Goal: Information Seeking & Learning: Find specific fact

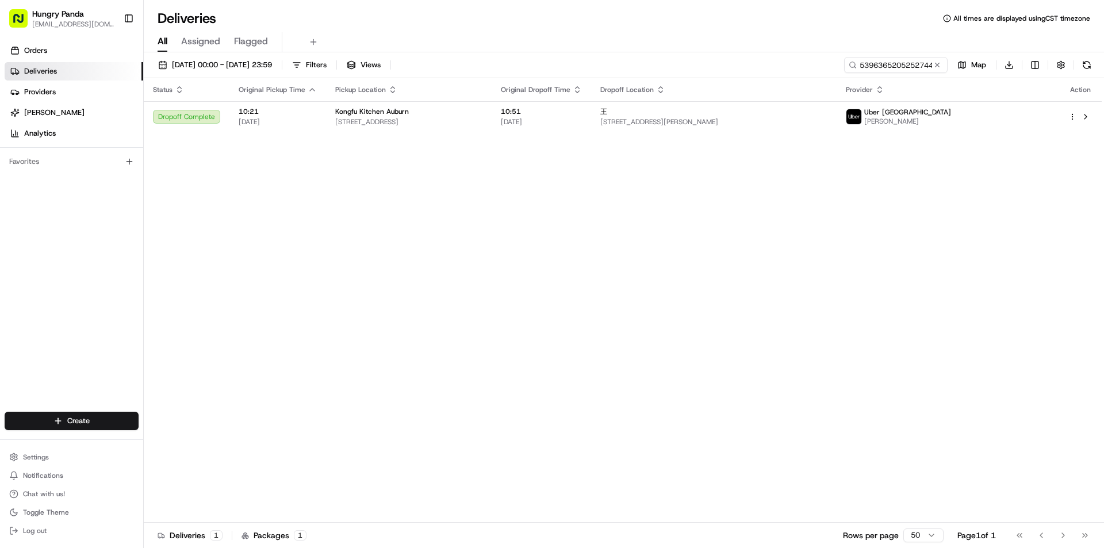
click at [900, 59] on input "5396365205252744701794" at bounding box center [895, 65] width 103 height 16
click at [885, 67] on input "5396365205252744701794" at bounding box center [895, 65] width 103 height 16
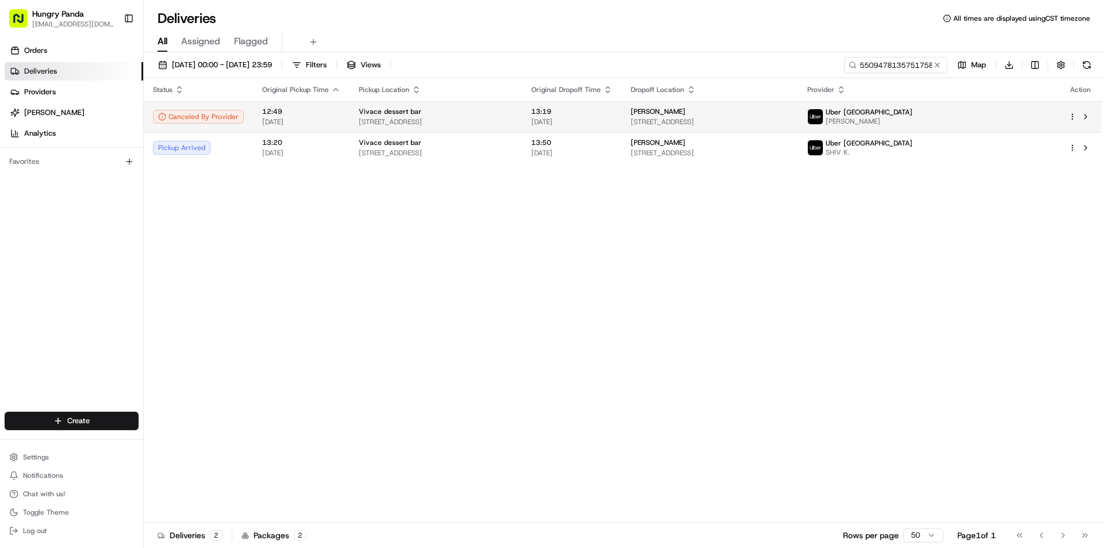
click at [742, 122] on span "[STREET_ADDRESS]" at bounding box center [710, 121] width 158 height 9
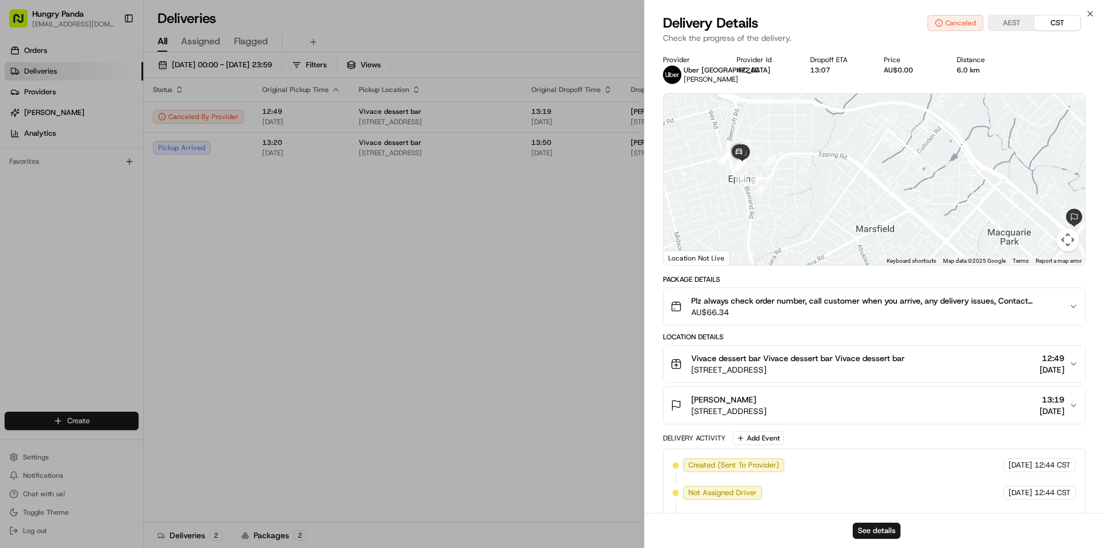
drag, startPoint x: 719, startPoint y: 155, endPoint x: 754, endPoint y: 171, distance: 39.1
click at [754, 171] on div at bounding box center [873, 179] width 421 height 171
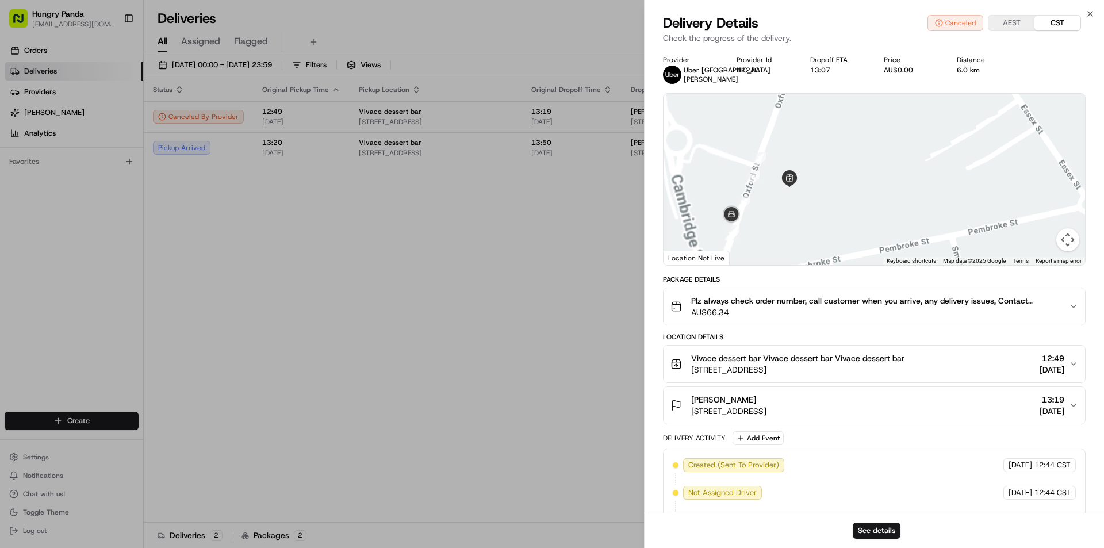
click at [817, 181] on div at bounding box center [873, 179] width 421 height 171
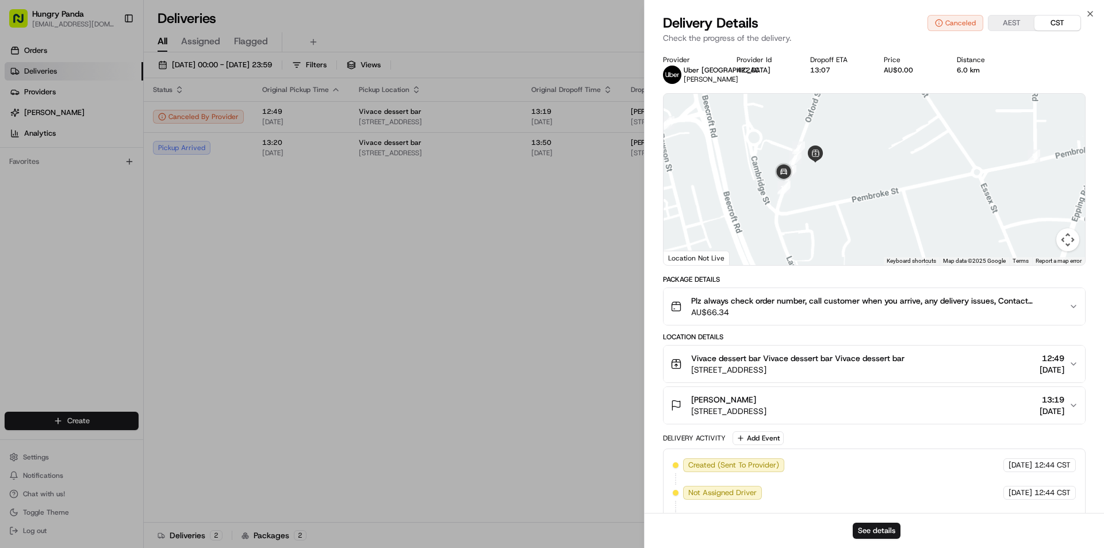
drag, startPoint x: 802, startPoint y: 217, endPoint x: 818, endPoint y: 189, distance: 32.2
click at [818, 189] on div at bounding box center [873, 179] width 421 height 171
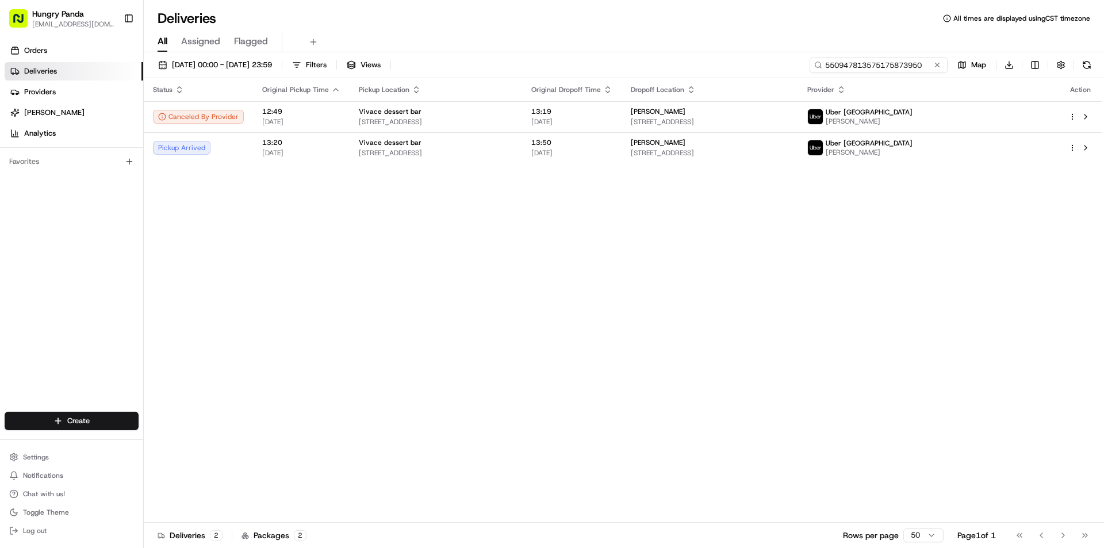
click at [888, 59] on input "550947813575175873950" at bounding box center [879, 65] width 138 height 16
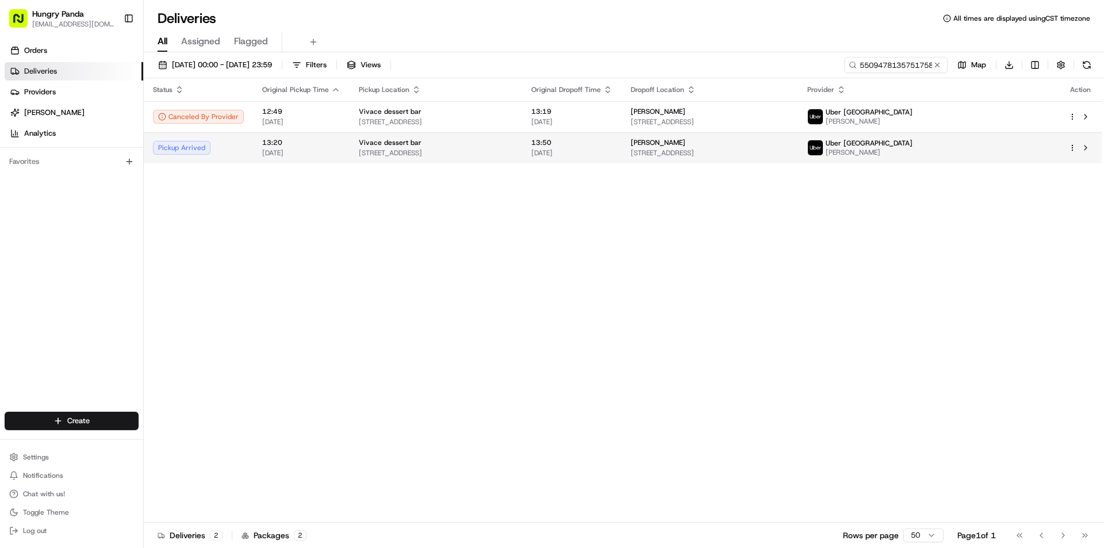
drag, startPoint x: 768, startPoint y: 170, endPoint x: 767, endPoint y: 144, distance: 25.9
click at [767, 170] on div "Status Original Pickup Time Pickup Location Original Dropoff Time Dropoff Locat…" at bounding box center [623, 300] width 958 height 444
click at [767, 144] on div "[PERSON_NAME]" at bounding box center [710, 142] width 158 height 9
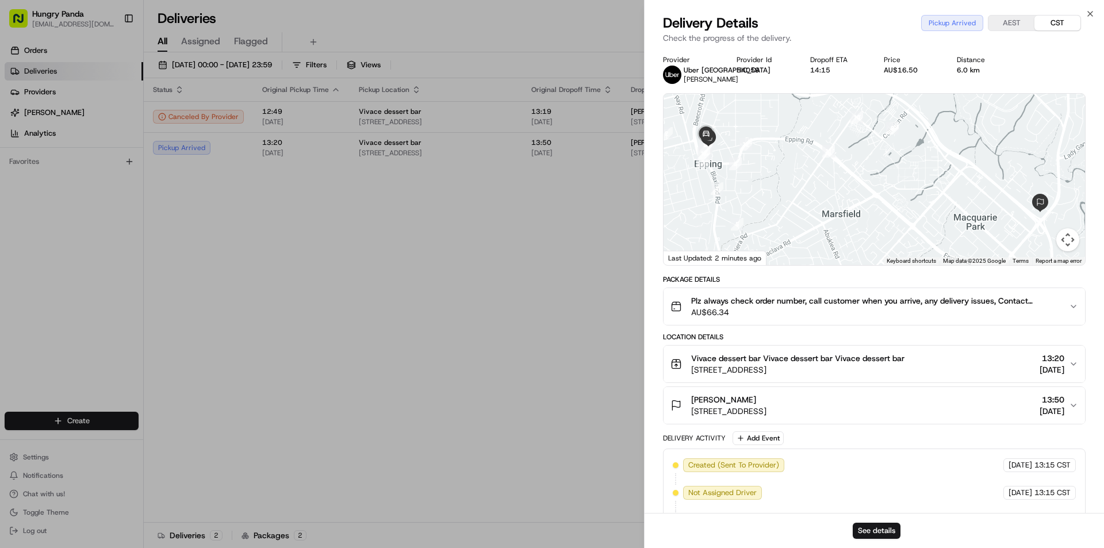
click at [1052, 304] on span "Plz always check order number, call customer when you arrive, any delivery issu…" at bounding box center [875, 300] width 369 height 11
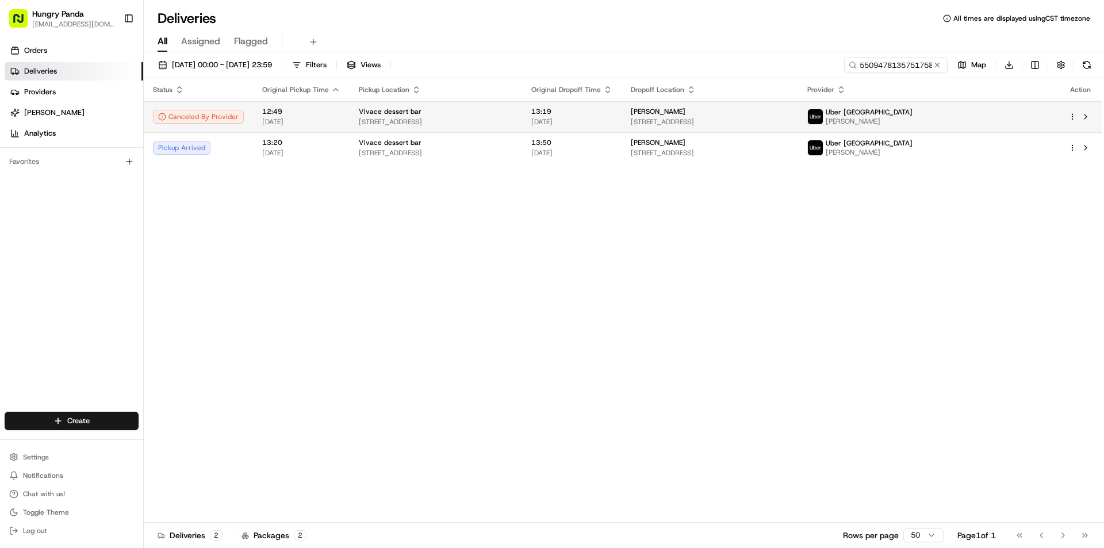
click at [788, 116] on div "[PERSON_NAME] [STREET_ADDRESS][PERSON_NAME]" at bounding box center [710, 117] width 158 height 20
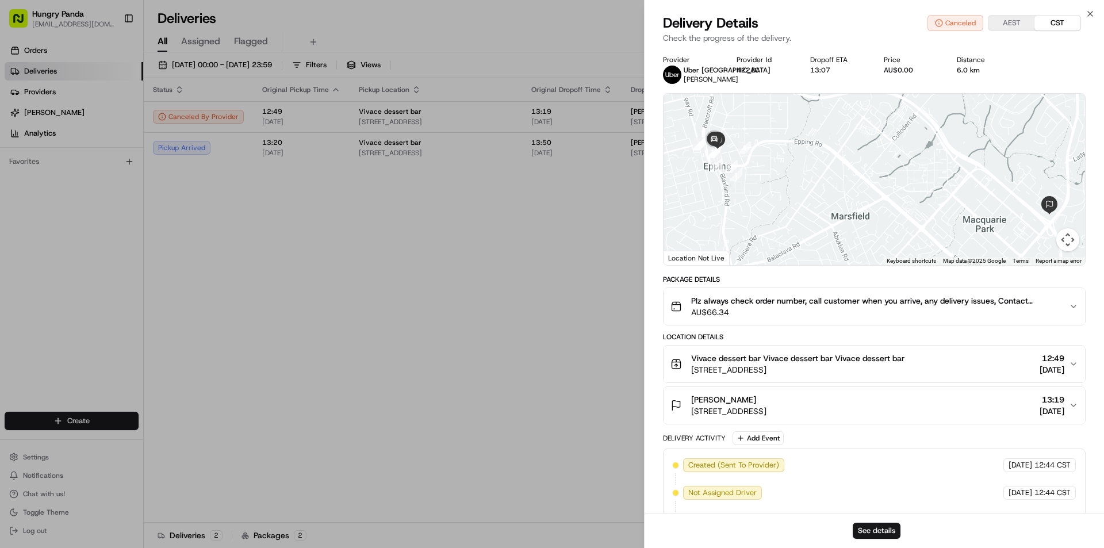
click at [1059, 300] on span "Plz always check order number, call customer when you arrive, any delivery issu…" at bounding box center [875, 300] width 369 height 11
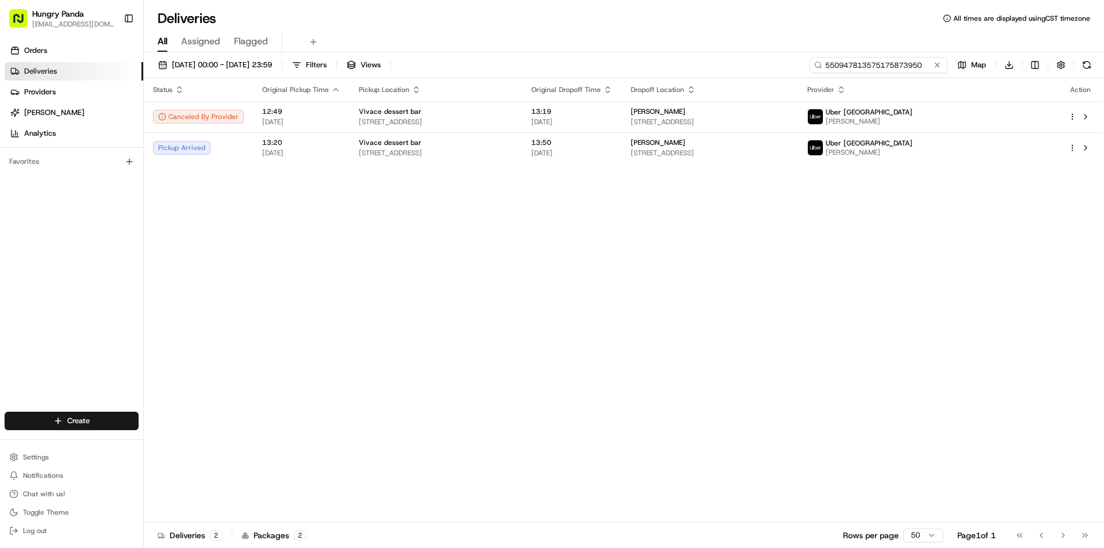
click at [883, 64] on input "550947813575175873950" at bounding box center [879, 65] width 138 height 16
paste input "850240951585779133206"
type input "850240951585779133206"
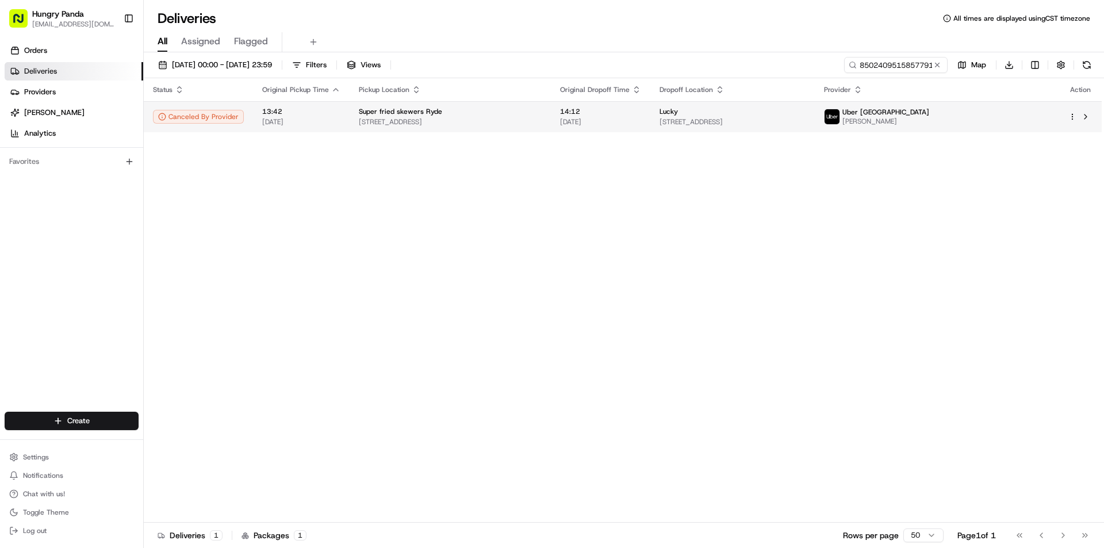
click at [806, 116] on div "Lucky" at bounding box center [732, 111] width 146 height 9
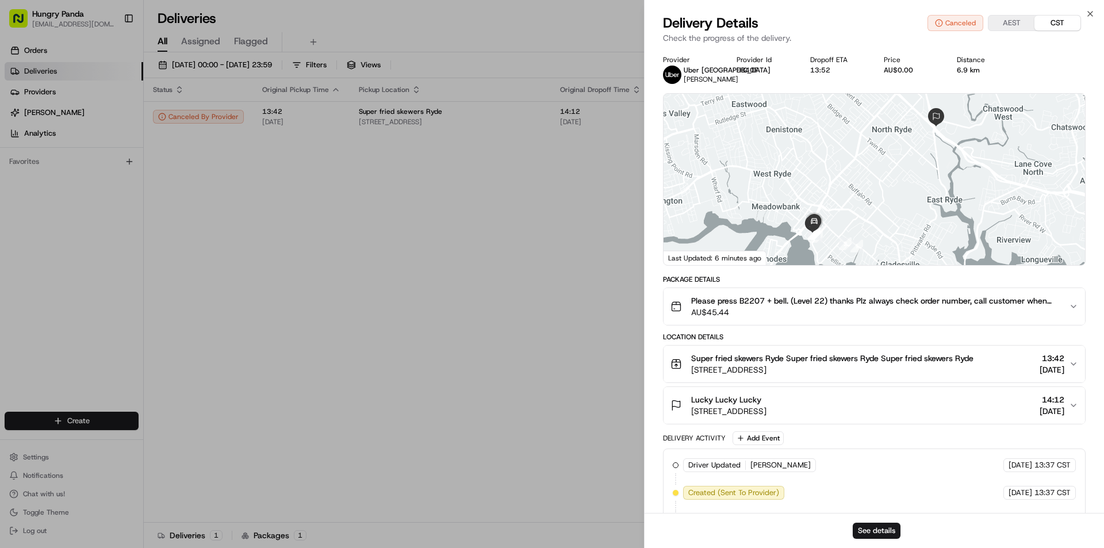
click at [1075, 306] on icon "button" at bounding box center [1073, 306] width 5 height 2
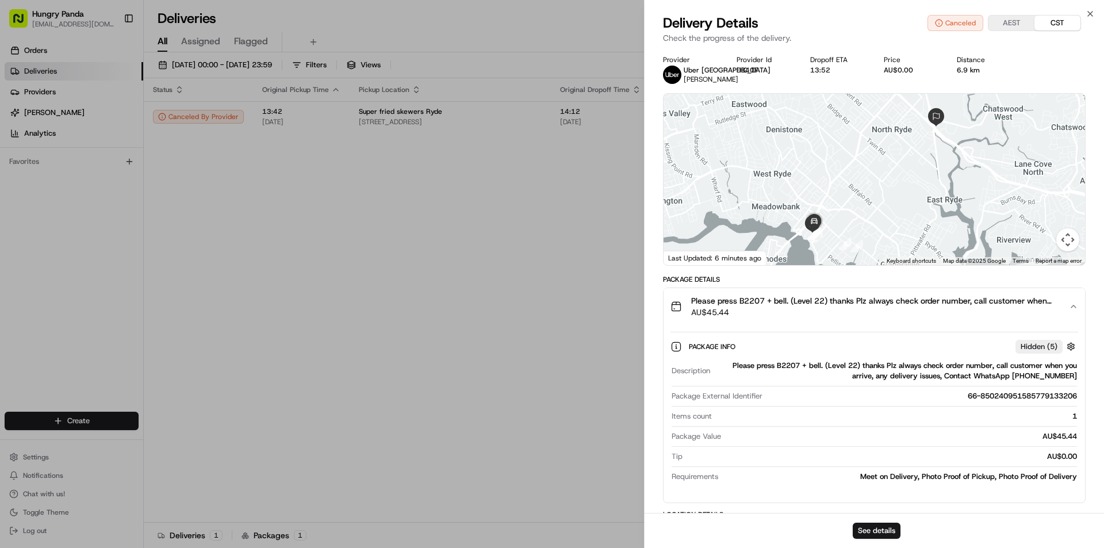
click at [1064, 306] on div "Please press B2207 + bell. (Level 22) thanks Plz always check order number, cal…" at bounding box center [869, 306] width 398 height 23
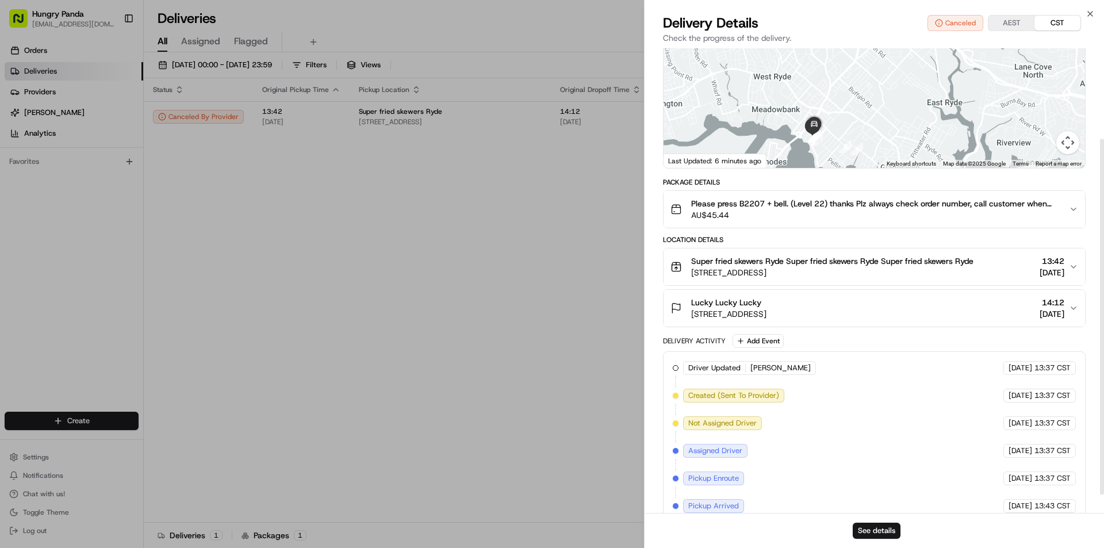
scroll to position [141, 0]
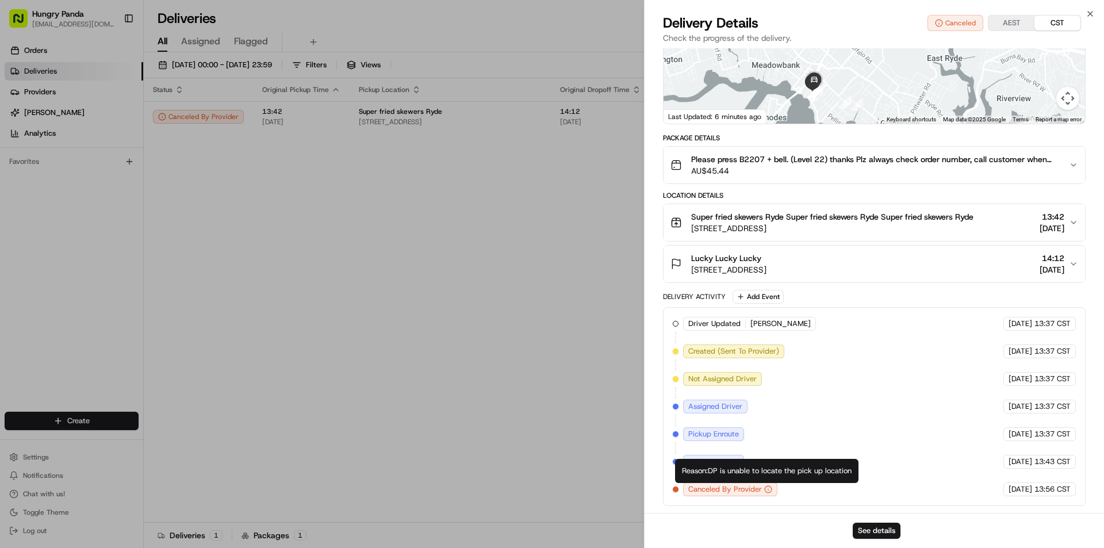
click at [772, 467] on div "Reason: DP is unable to locate the pick up location Reason: DP is unable to loc…" at bounding box center [766, 471] width 183 height 24
copy div "Reason: DP is unable to locate the pick up location"
